Goal: Task Accomplishment & Management: Manage account settings

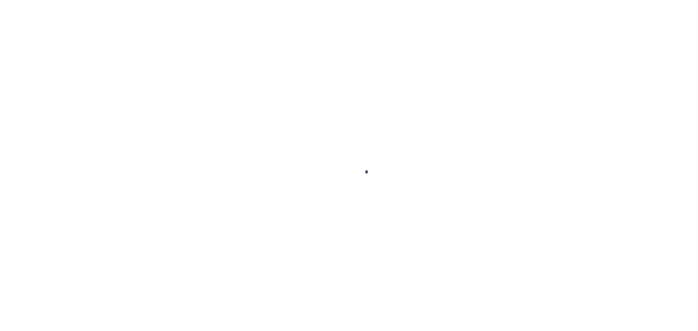
scroll to position [23, 0]
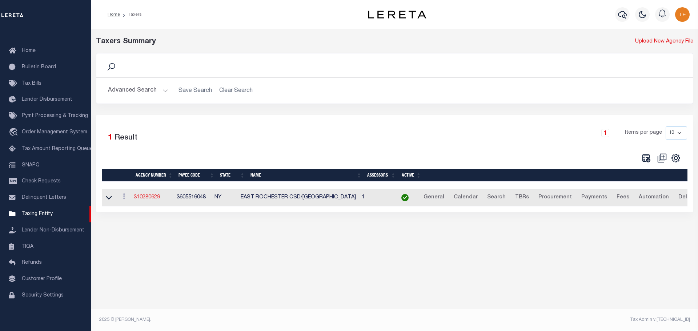
click at [153, 195] on link "310280629" at bounding box center [147, 197] width 26 height 5
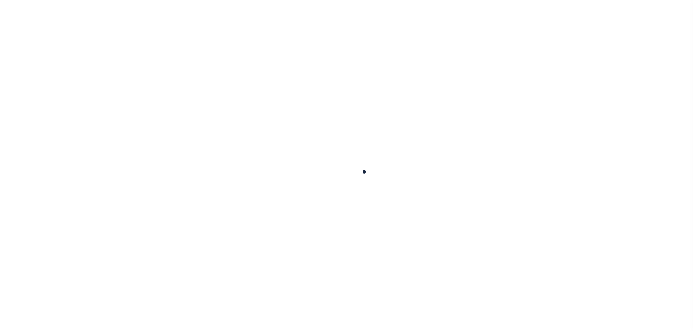
select select
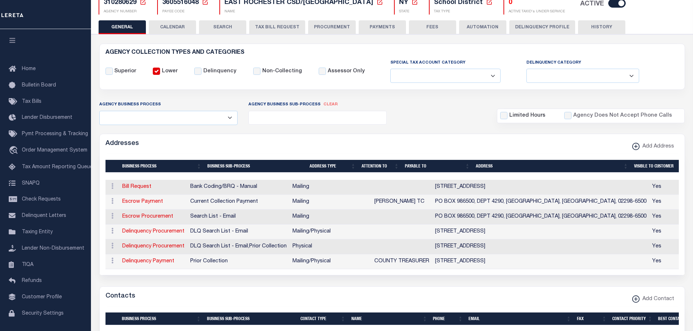
scroll to position [182, 0]
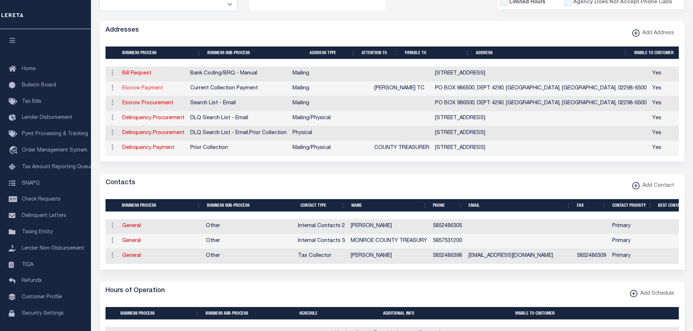
click at [137, 90] on link "Escrow Payment" at bounding box center [142, 88] width 41 height 5
select select "1"
checkbox input "false"
select select
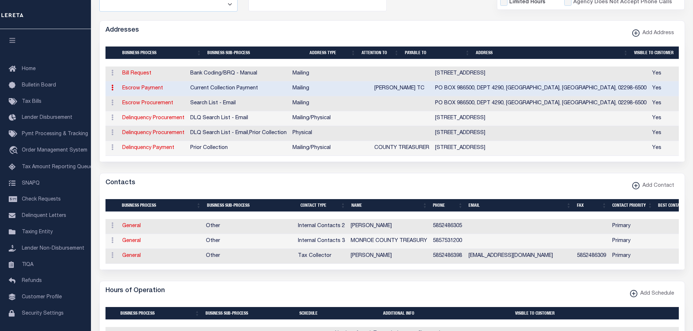
type input "PO BOX 986500"
type input "DEPT 4290"
type input "[GEOGRAPHIC_DATA]"
select select "MA"
type input "02298-6500"
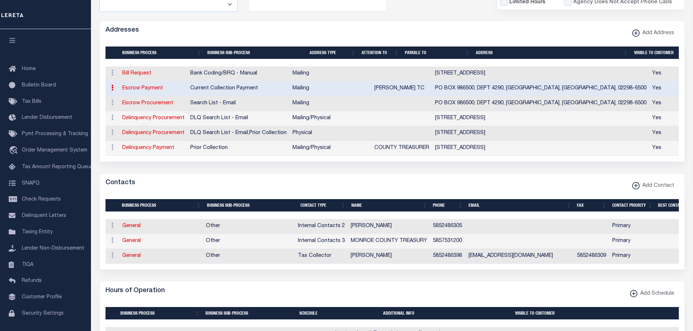
checkbox input "true"
type input "[PERSON_NAME] TC"
select select "3"
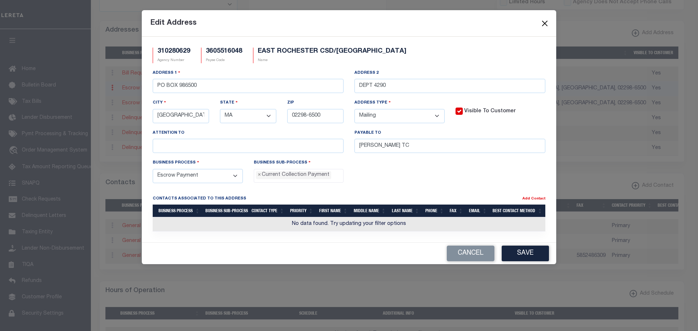
click at [544, 22] on button "Close" at bounding box center [544, 23] width 9 height 9
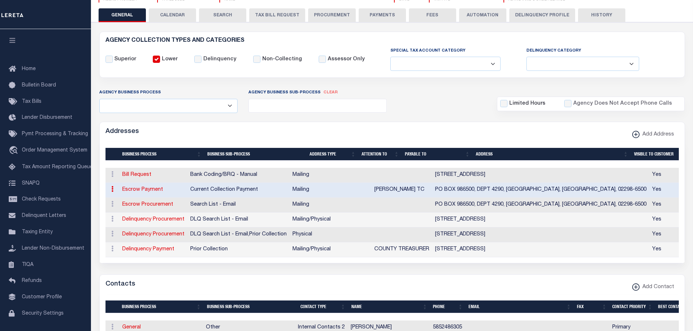
scroll to position [36, 0]
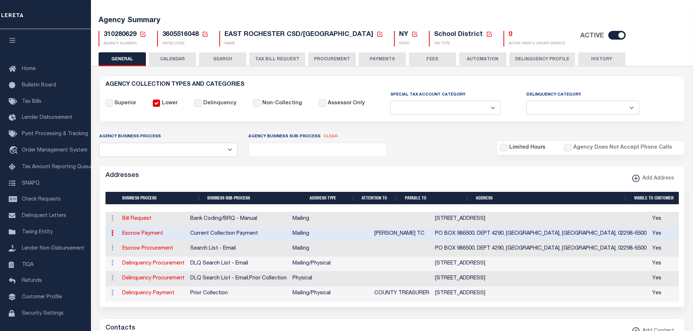
click at [592, 61] on button "HISTORY" at bounding box center [601, 59] width 47 height 14
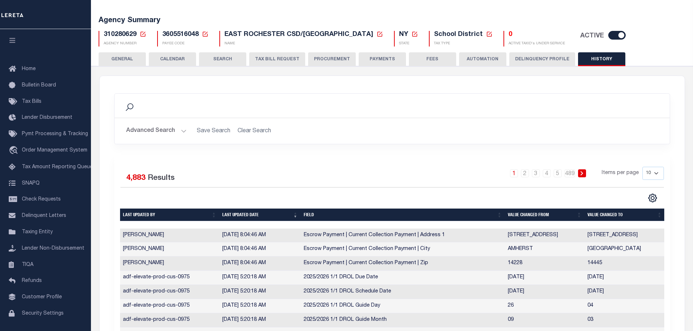
click at [116, 56] on button "GENERAL" at bounding box center [122, 59] width 47 height 14
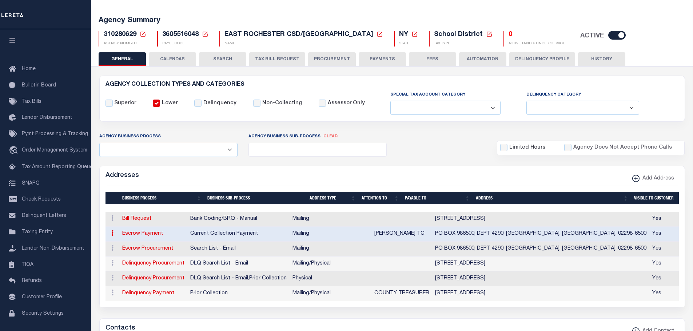
drag, startPoint x: 605, startPoint y: 57, endPoint x: 533, endPoint y: 77, distance: 75.4
click at [605, 57] on button "HISTORY" at bounding box center [601, 59] width 47 height 14
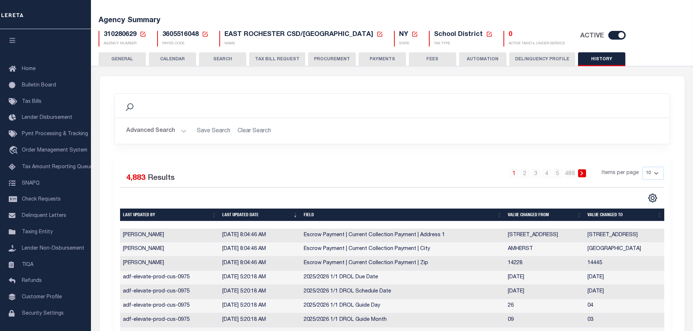
click at [120, 61] on button "GENERAL" at bounding box center [122, 59] width 47 height 14
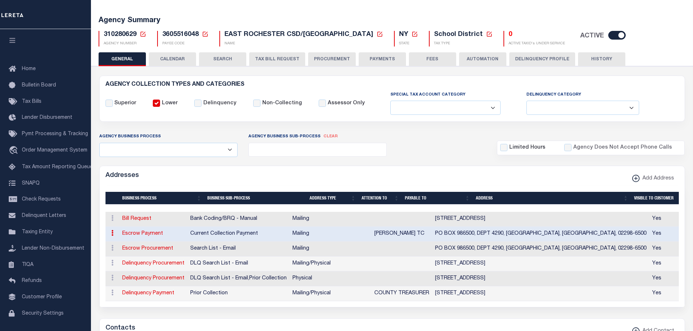
click at [154, 233] on link "Escrow Payment" at bounding box center [142, 233] width 41 height 5
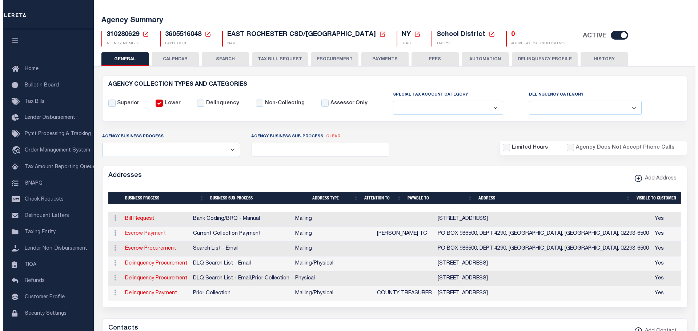
select select "11"
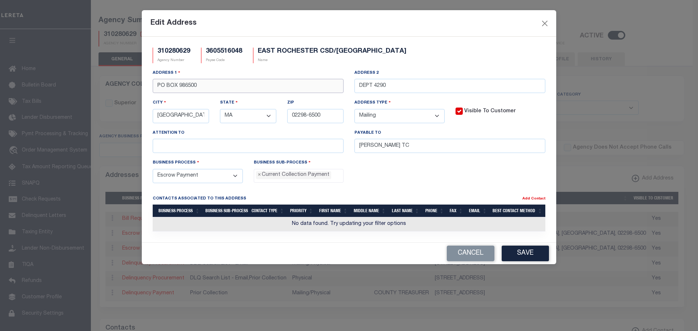
drag, startPoint x: 205, startPoint y: 88, endPoint x: 111, endPoint y: 77, distance: 94.1
click at [119, 75] on div "Edit Address 310280629 Agency Number 3605516048 Payee Code [GEOGRAPHIC_DATA]/[G…" at bounding box center [349, 165] width 698 height 331
paste input "[STREET_ADDRESS]"
type input "[STREET_ADDRESS]"
type input "[GEOGRAPHIC_DATA]"
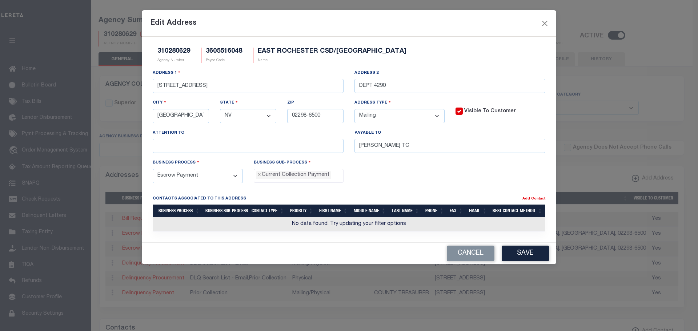
select select "NY"
type input "14445"
drag, startPoint x: 399, startPoint y: 87, endPoint x: 278, endPoint y: 75, distance: 121.4
click at [289, 76] on div "Address [STREET_ADDRESS] Address 2 DEPT 4290 City [GEOGRAPHIC_DATA] State - Sel…" at bounding box center [349, 114] width 404 height 90
drag, startPoint x: 196, startPoint y: 115, endPoint x: 119, endPoint y: 100, distance: 78.5
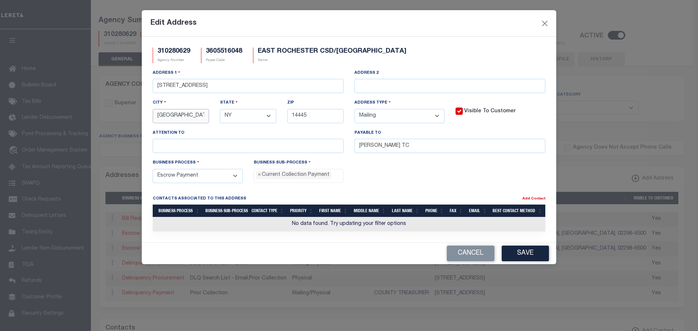
click at [123, 99] on div "Edit Address 310280629 Agency Number 3605516048 Payee Code [GEOGRAPHIC_DATA]/[G…" at bounding box center [349, 165] width 698 height 331
type input "[GEOGRAPHIC_DATA]"
click at [519, 254] on button "Save" at bounding box center [525, 254] width 47 height 16
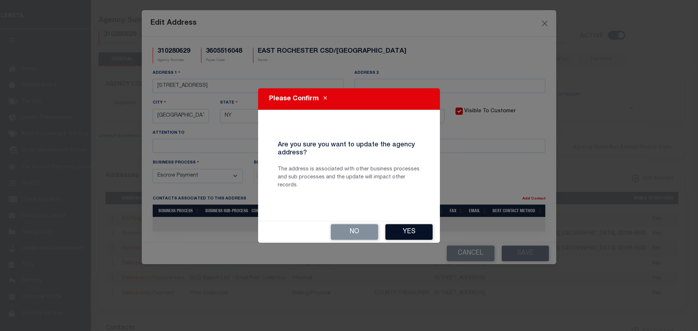
drag, startPoint x: 412, startPoint y: 230, endPoint x: 453, endPoint y: 240, distance: 42.7
click at [411, 229] on button "Yes" at bounding box center [408, 232] width 47 height 16
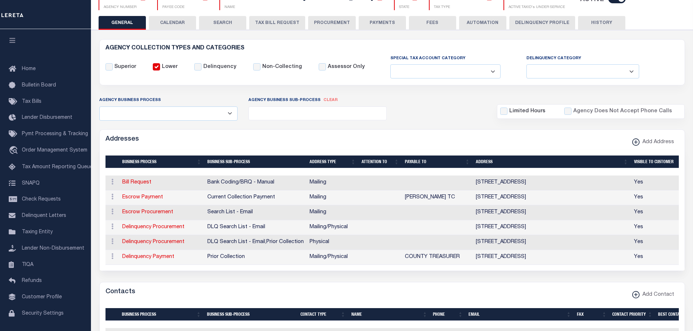
scroll to position [0, 0]
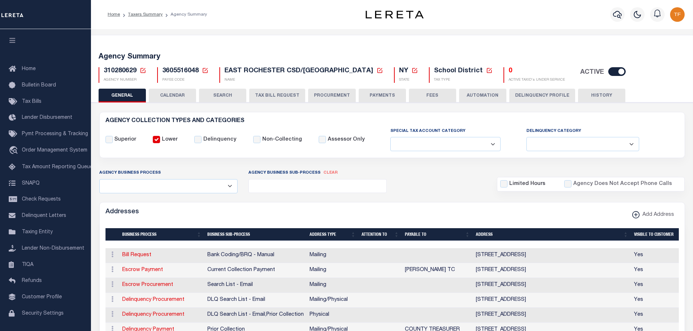
drag, startPoint x: 140, startPoint y: 68, endPoint x: 144, endPoint y: 74, distance: 6.6
click at [140, 69] on icon at bounding box center [142, 70] width 5 height 5
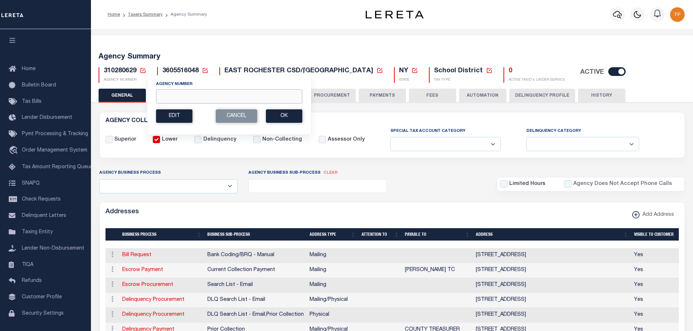
click at [170, 95] on input "Agency Number" at bounding box center [229, 96] width 146 height 14
type input "310270624"
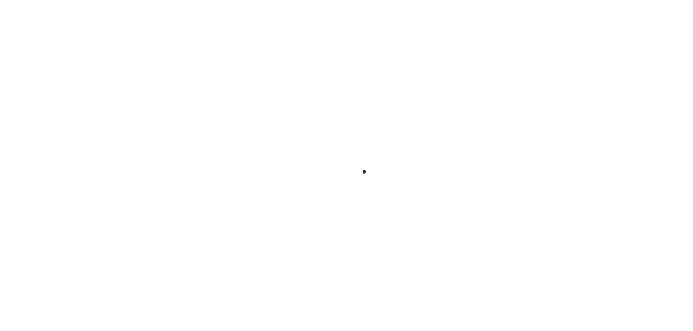
select select
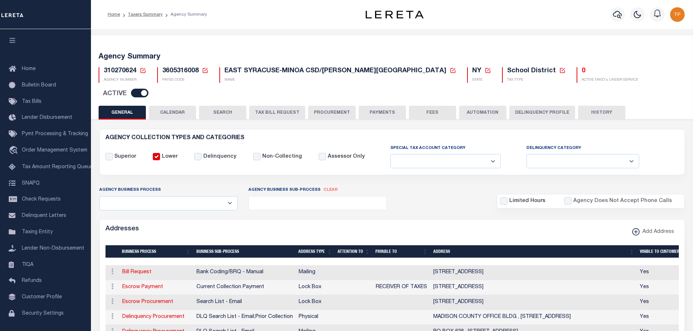
click at [143, 68] on icon at bounding box center [143, 70] width 7 height 7
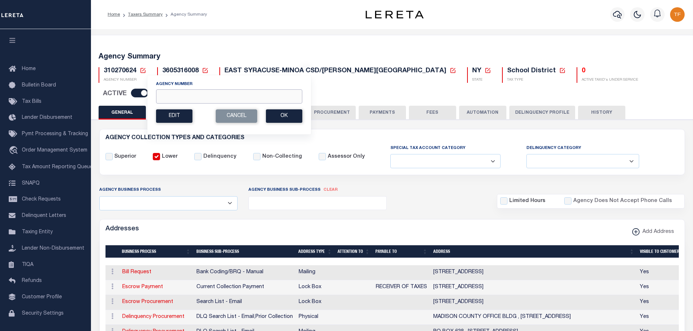
click at [162, 96] on input "Agency Number" at bounding box center [229, 96] width 146 height 14
type input "310280614"
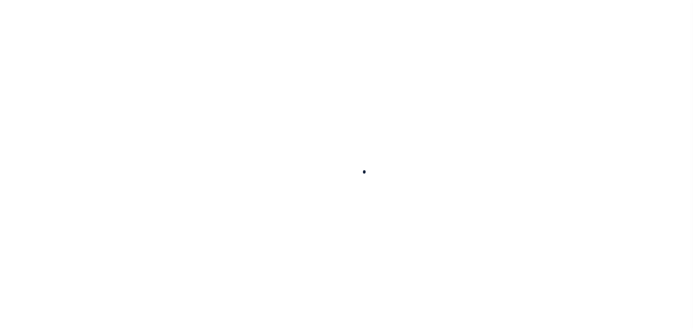
select select
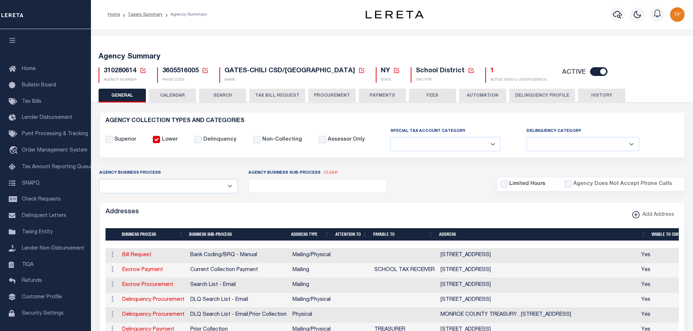
click at [597, 94] on button "HISTORY" at bounding box center [601, 96] width 47 height 14
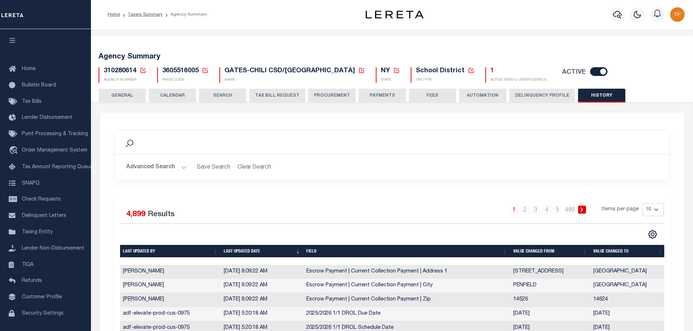
scroll to position [109, 0]
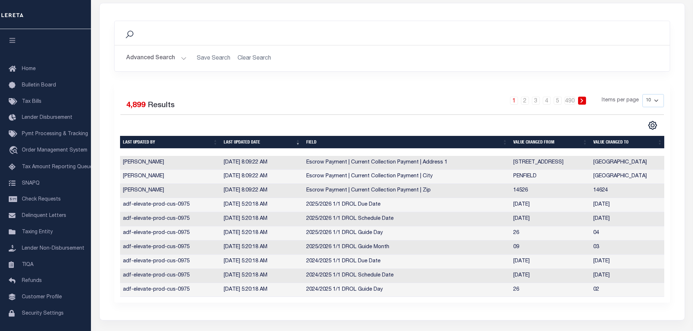
click at [444, 103] on div "1 2 3 4 5 … 490 Items per page 10 25 50 100" at bounding box center [461, 103] width 405 height 19
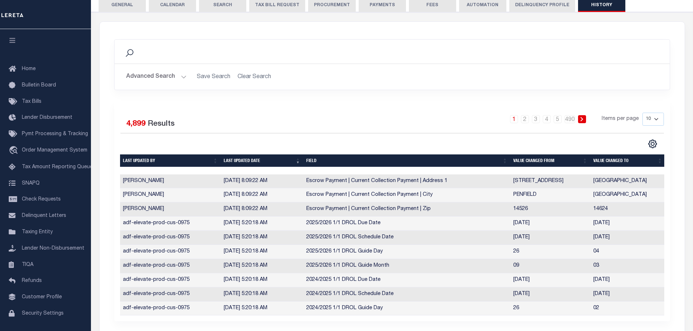
scroll to position [0, 0]
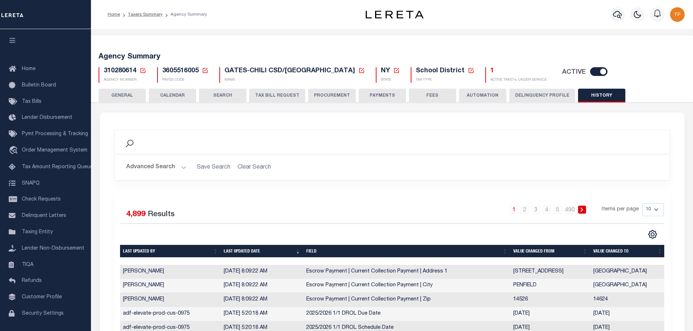
drag, startPoint x: 124, startPoint y: 91, endPoint x: 632, endPoint y: 222, distance: 524.9
click at [124, 91] on button "GENERAL" at bounding box center [122, 96] width 47 height 14
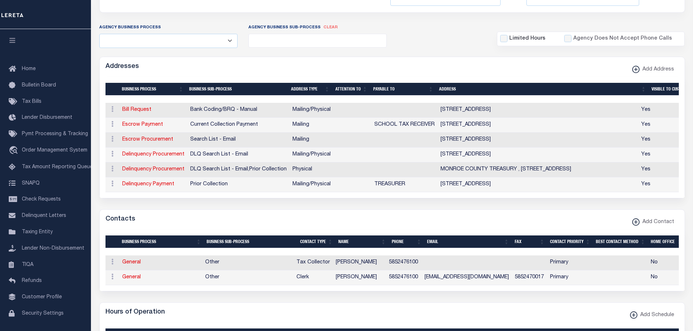
scroll to position [109, 0]
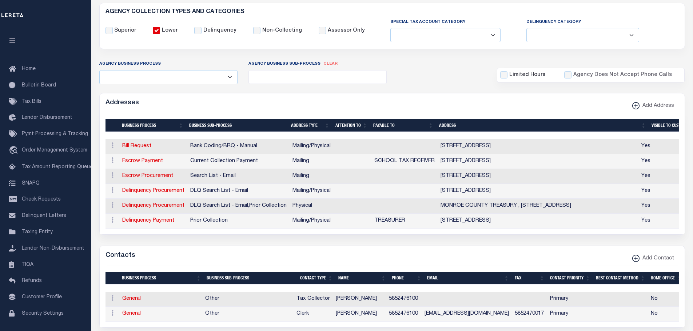
click at [561, 264] on div "Contacts Add Contact" at bounding box center [392, 256] width 585 height 20
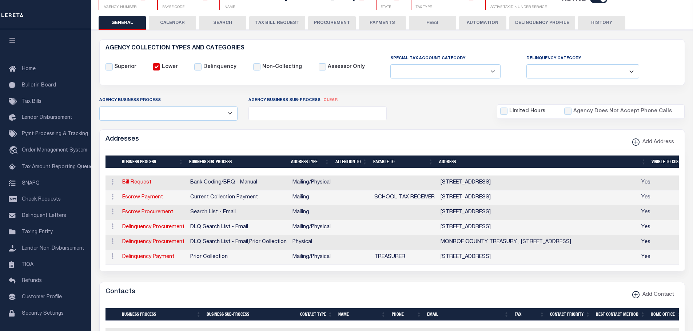
scroll to position [0, 0]
